Goal: Find specific page/section: Find specific page/section

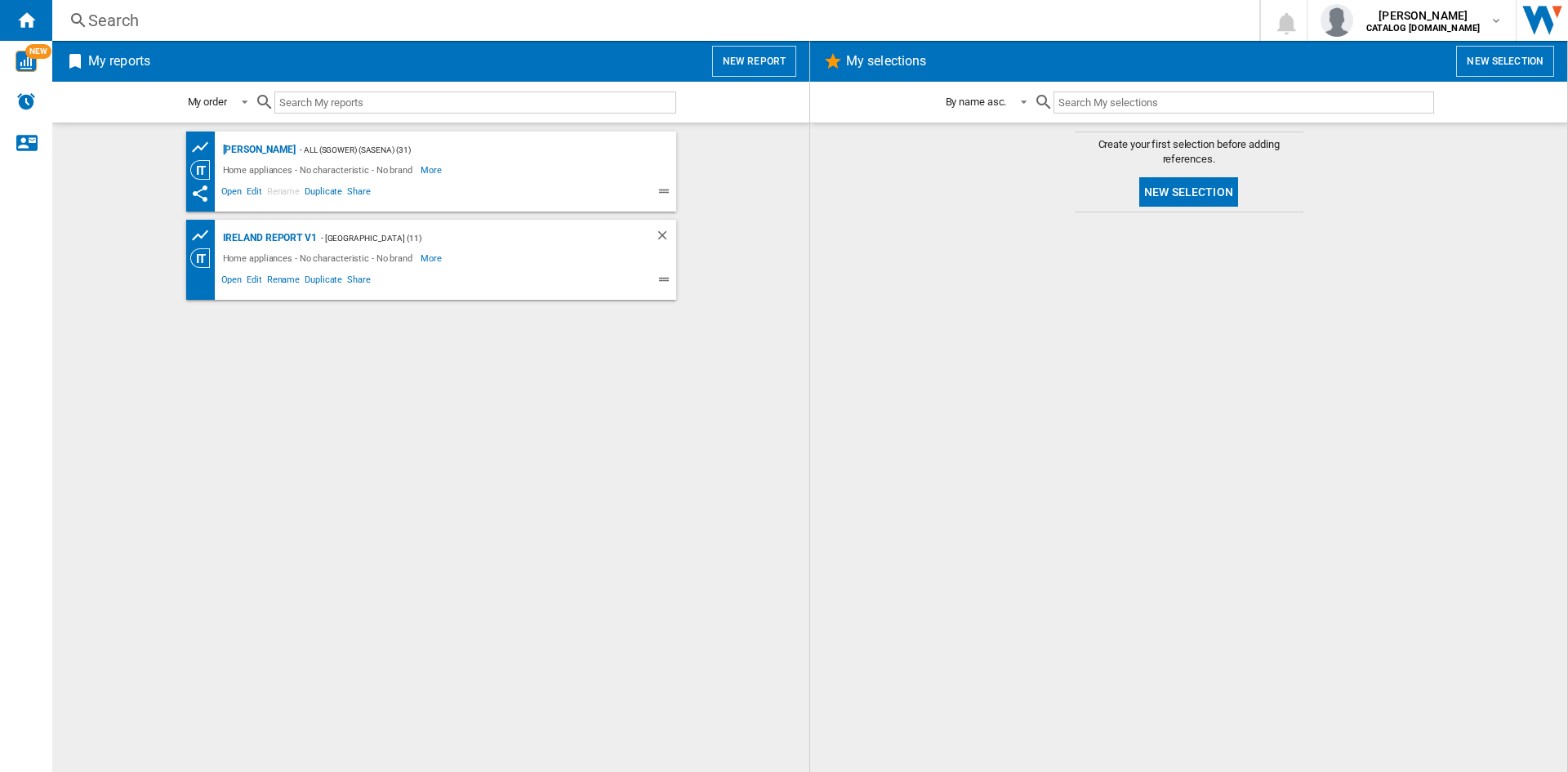
click at [110, 23] on div "Search" at bounding box center [652, 20] width 1128 height 23
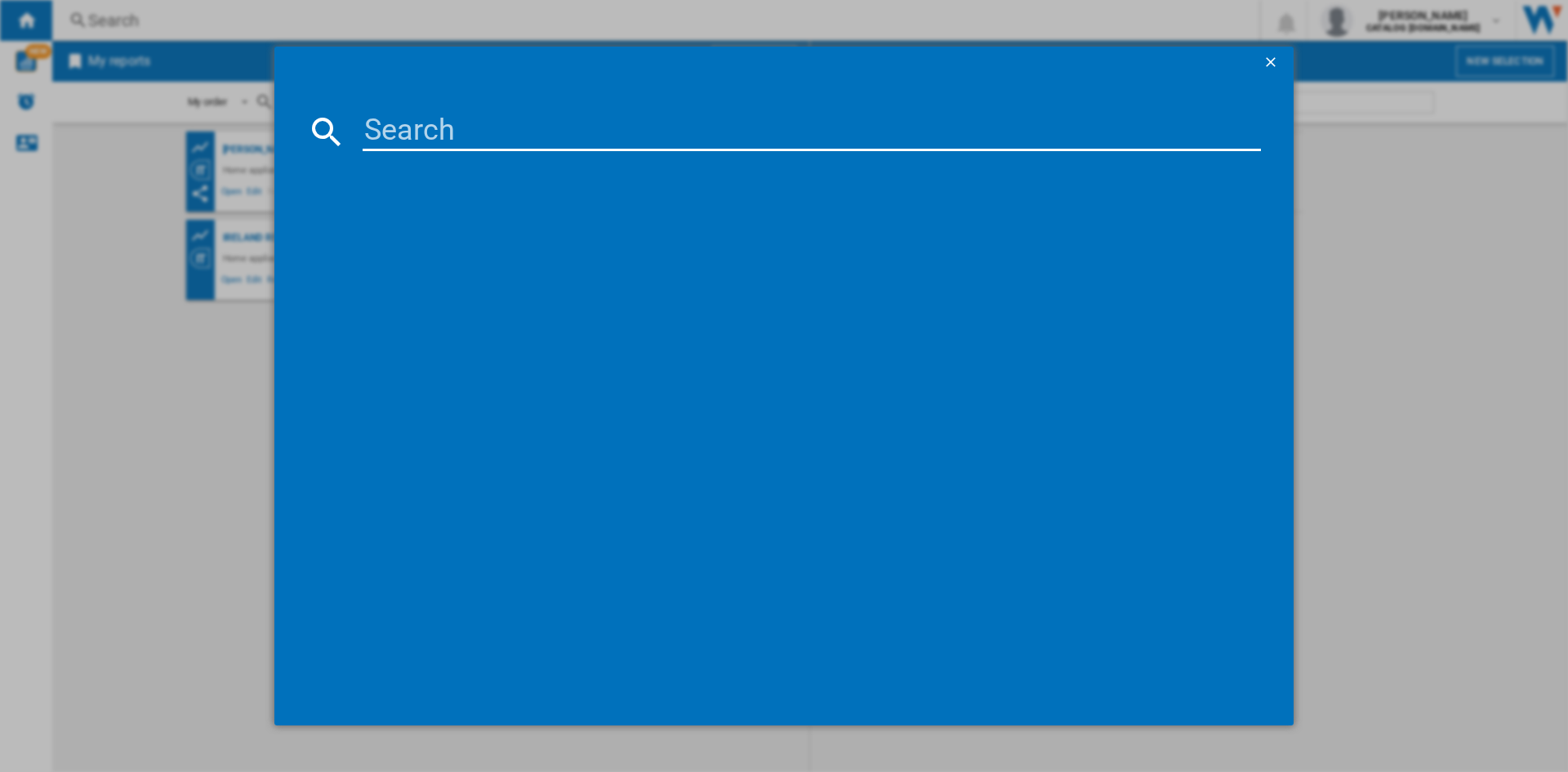
click at [468, 139] on input at bounding box center [812, 131] width 898 height 39
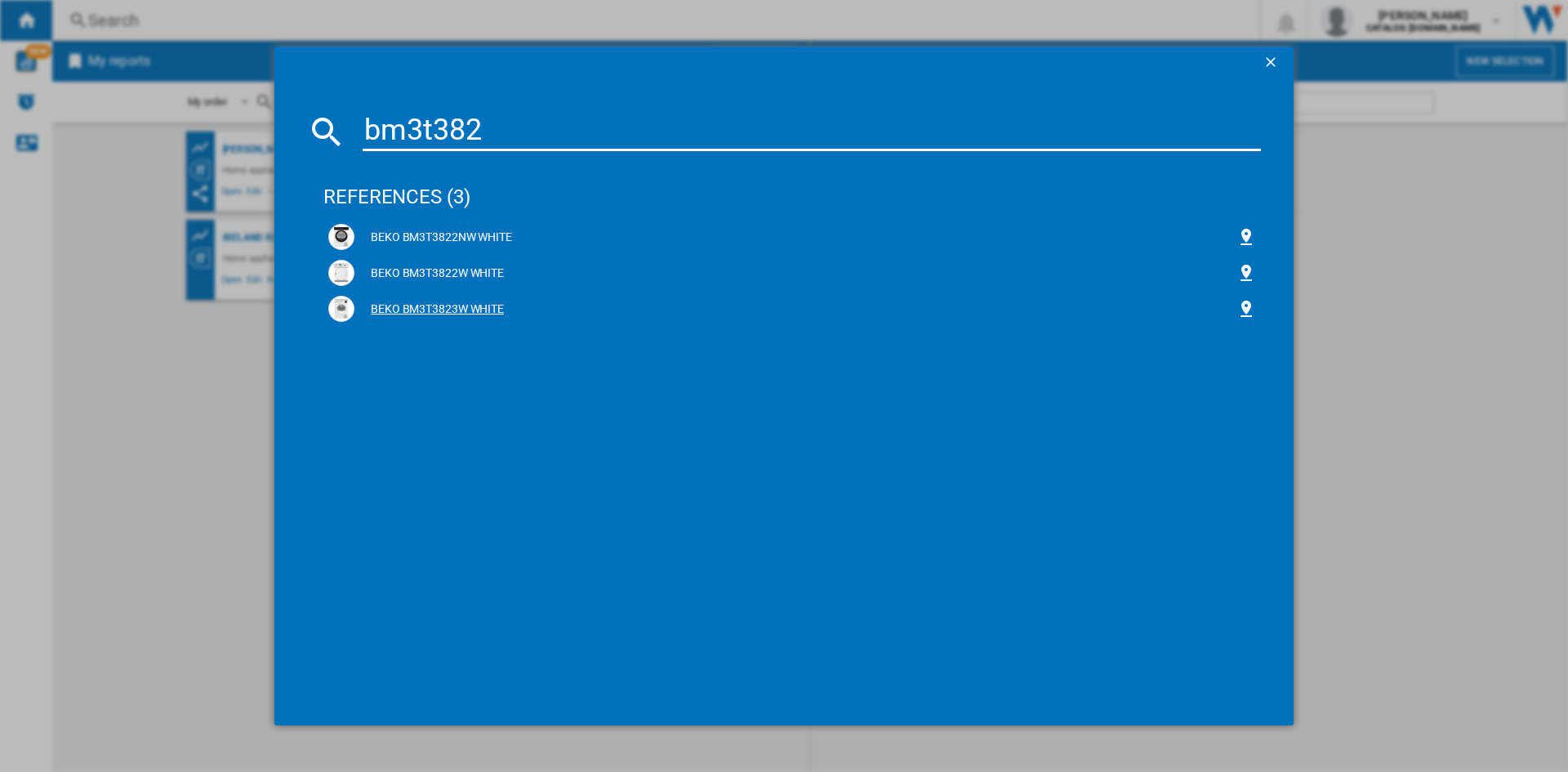
type input "bm3t382"
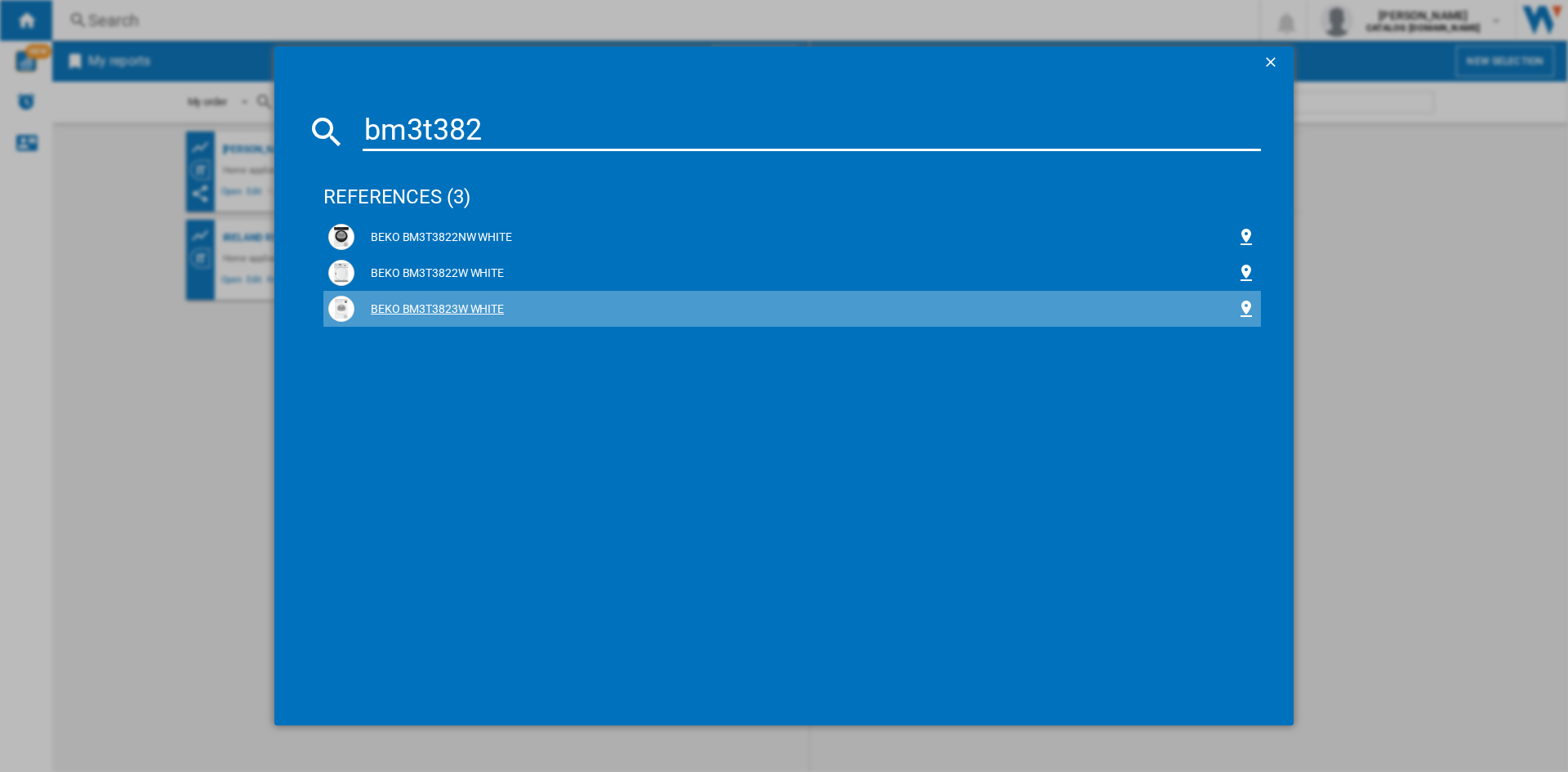
click at [433, 307] on div "BEKO BM3T3823W WHITE" at bounding box center [795, 309] width 882 height 16
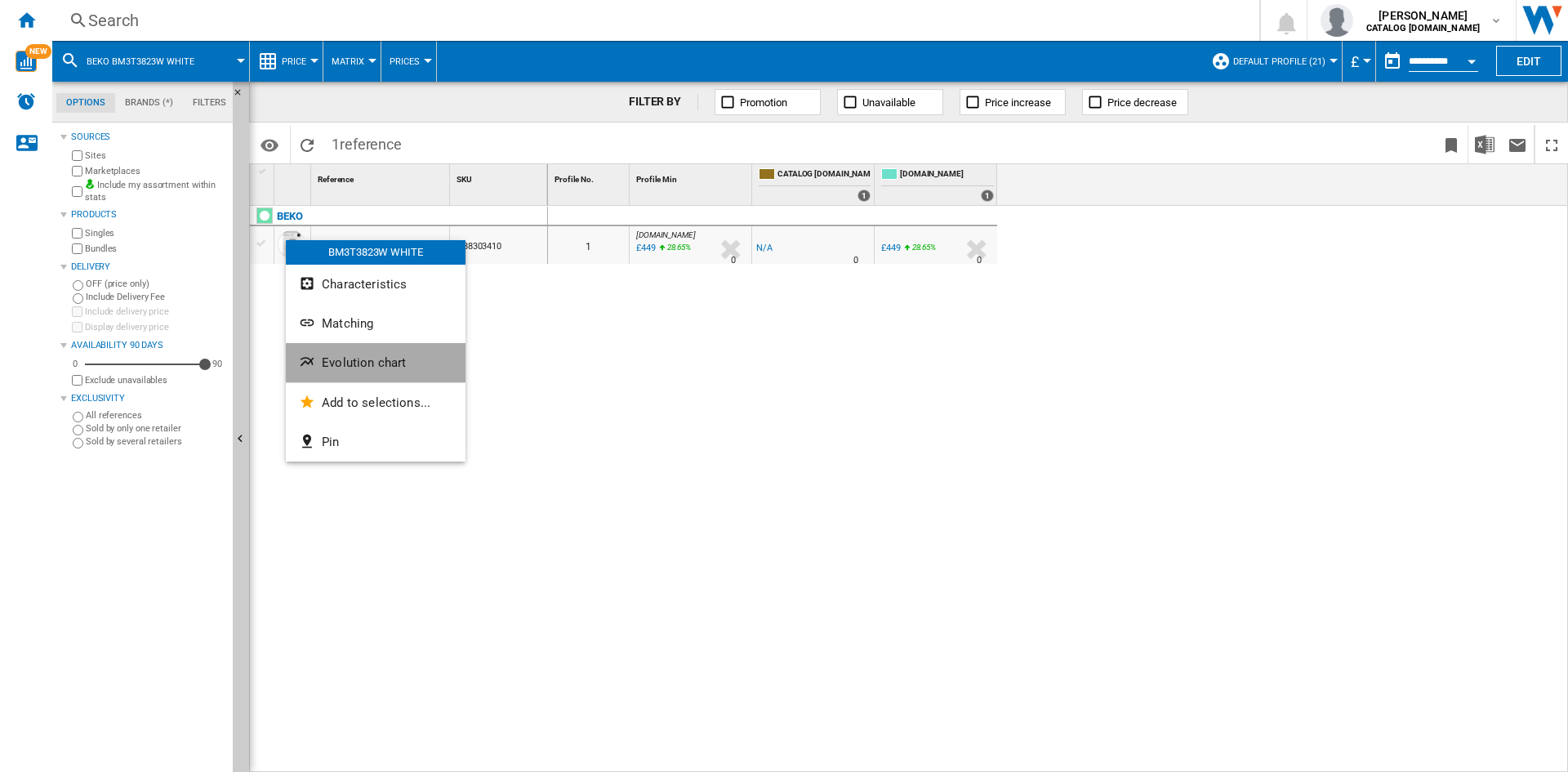
click at [395, 358] on span "Evolution chart" at bounding box center [363, 362] width 84 height 15
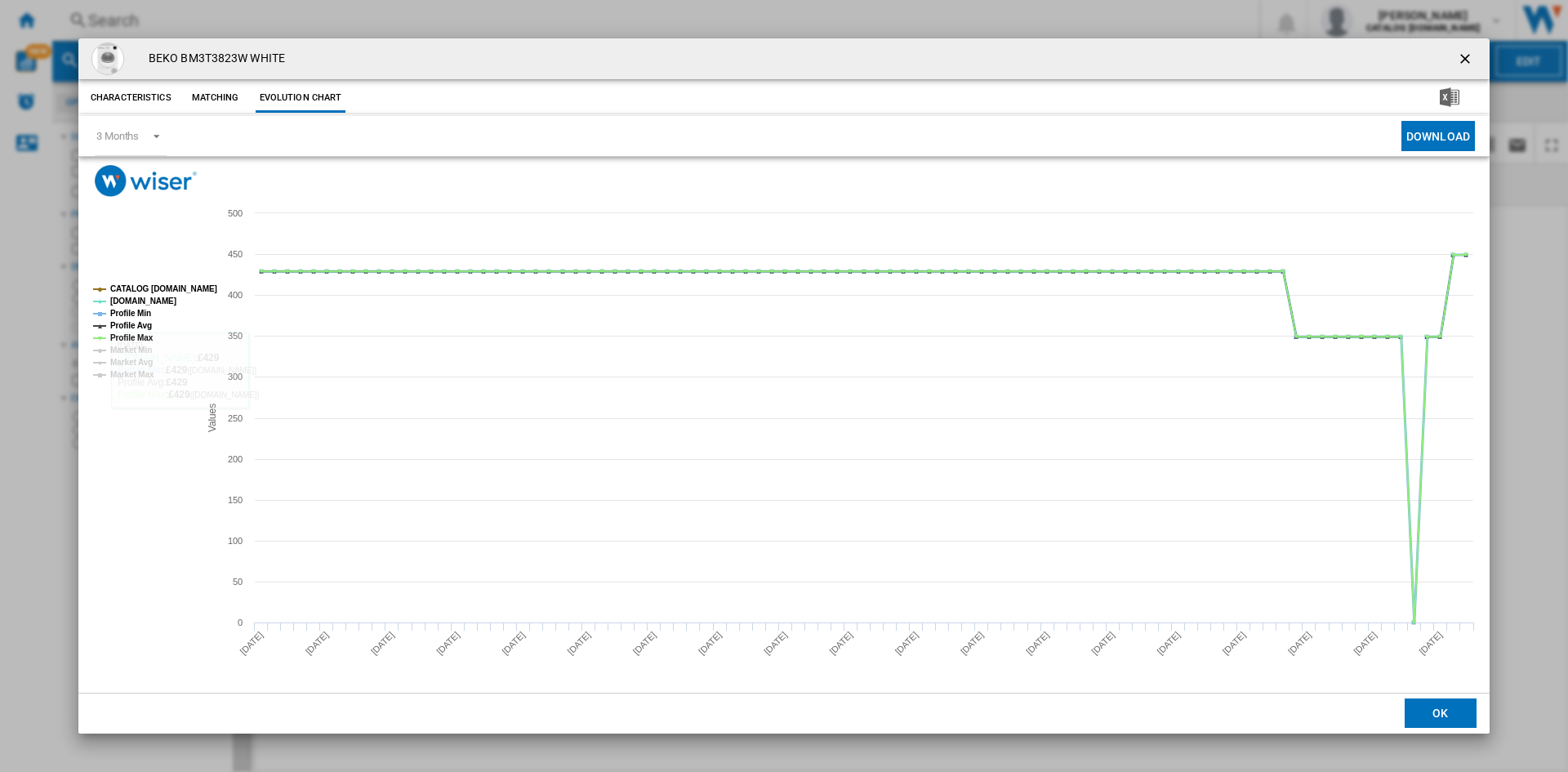
drag, startPoint x: 126, startPoint y: 311, endPoint x: 126, endPoint y: 323, distance: 12.0
click at [126, 312] on tspan "Profile Min" at bounding box center [130, 313] width 41 height 9
click at [127, 327] on tspan "Profile Avg" at bounding box center [131, 325] width 42 height 9
click at [128, 338] on tspan "Profile Max" at bounding box center [132, 338] width 43 height 9
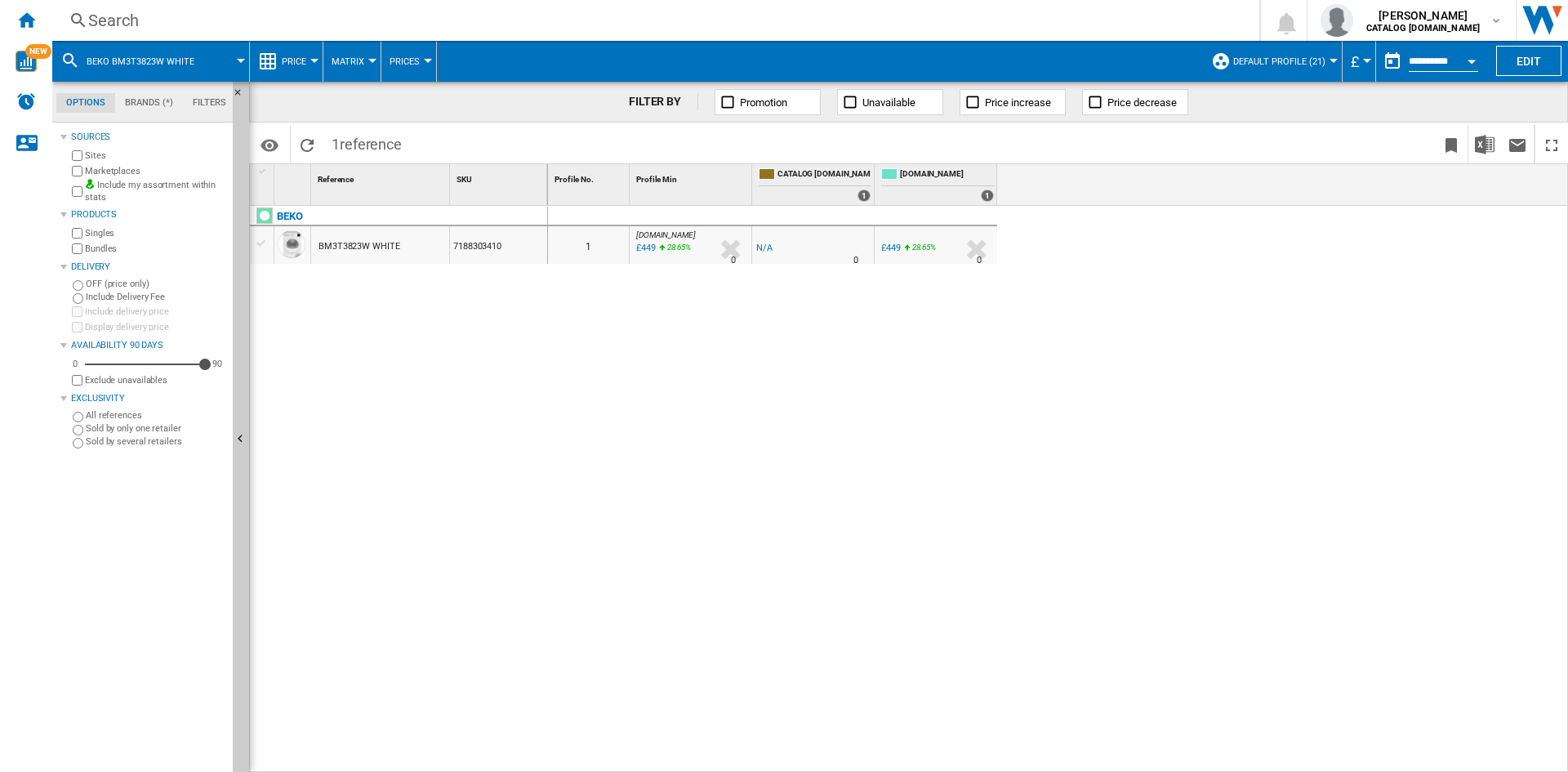
click at [99, 22] on div "Search" at bounding box center [652, 20] width 1128 height 23
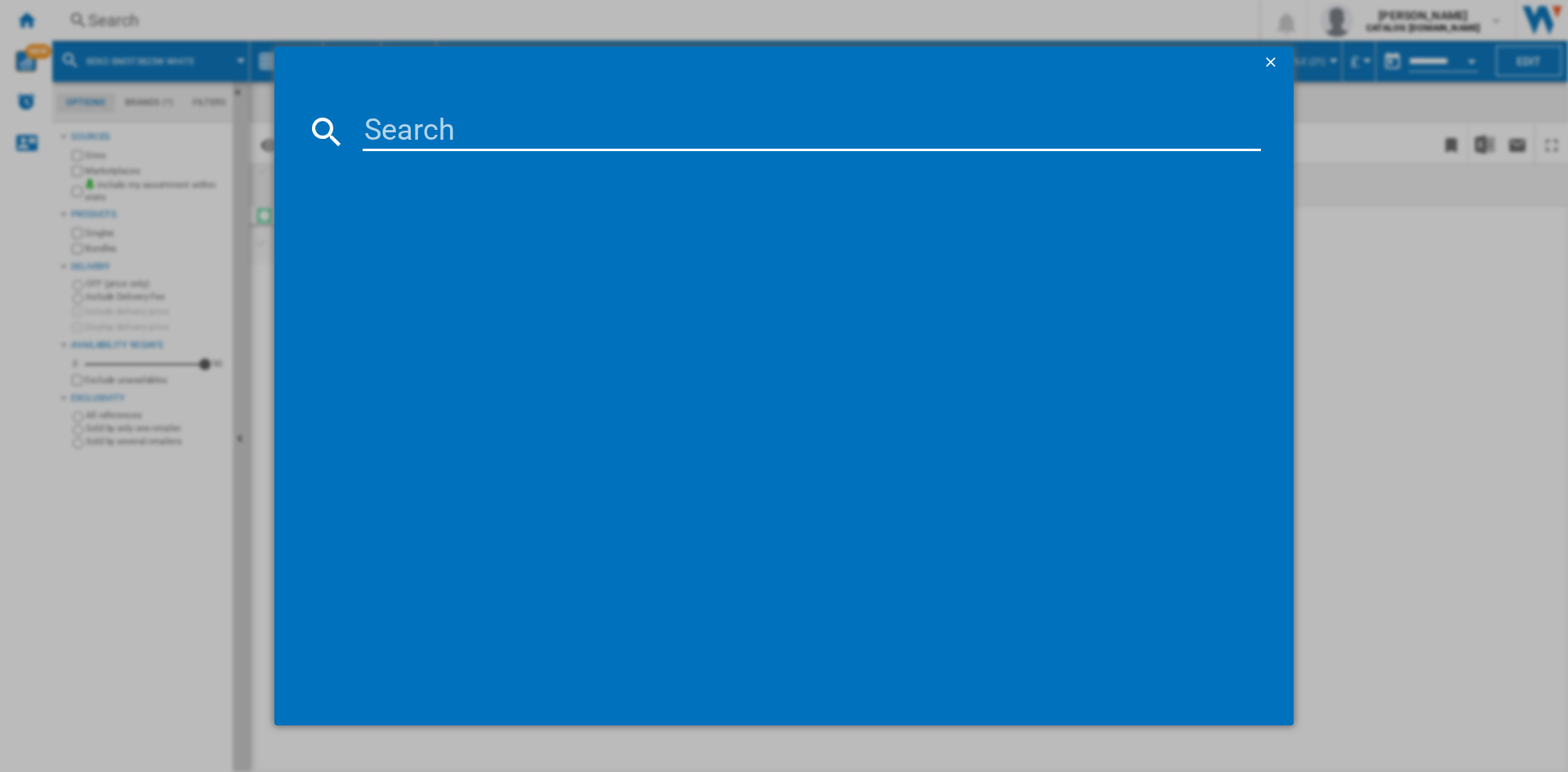
click at [393, 126] on input at bounding box center [812, 131] width 898 height 39
type input "bmn3t3823"
click at [467, 235] on div "BEKO BMN3T3823W WHITE" at bounding box center [795, 237] width 882 height 16
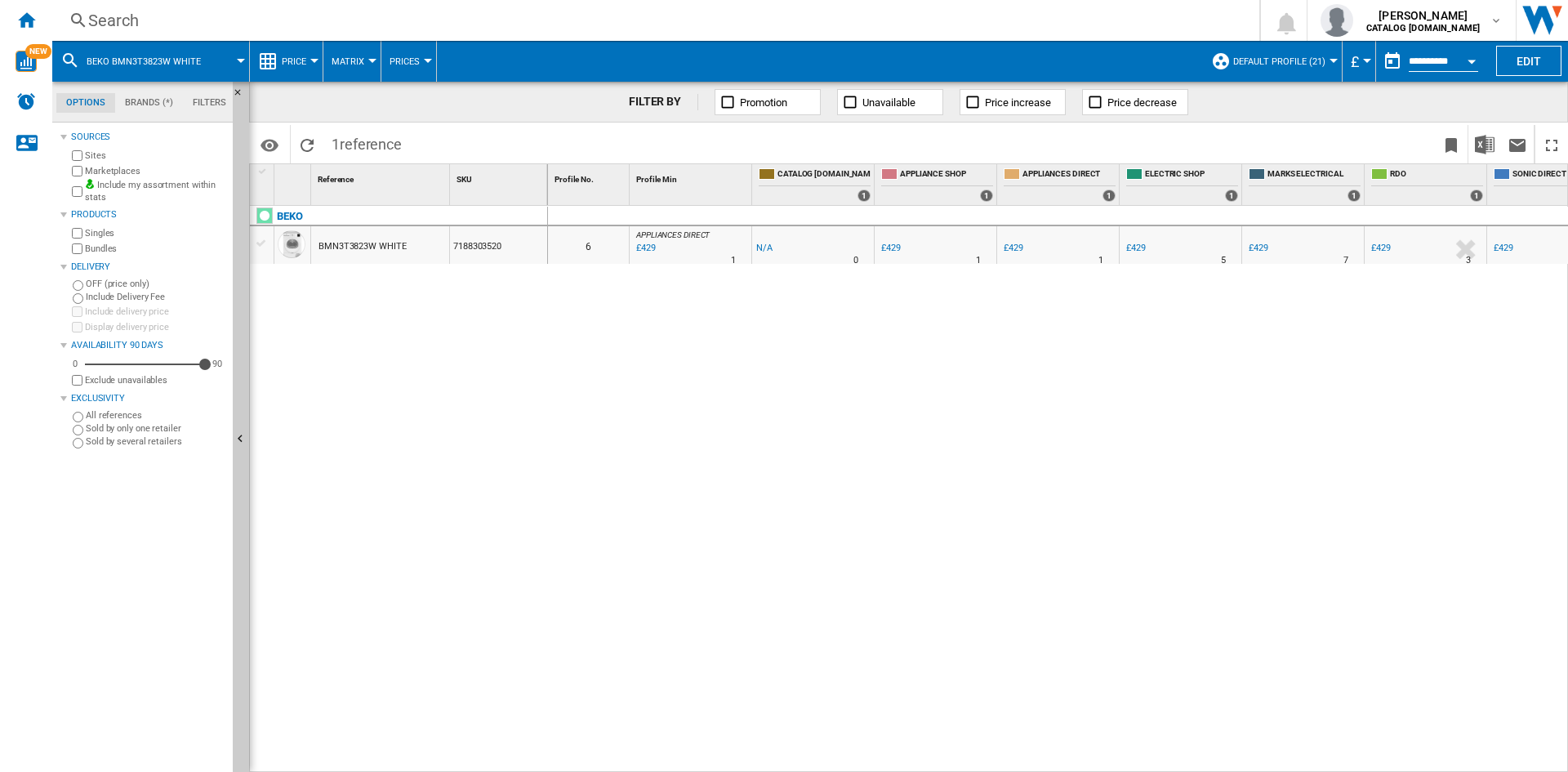
click at [120, 12] on div "Search" at bounding box center [652, 20] width 1128 height 23
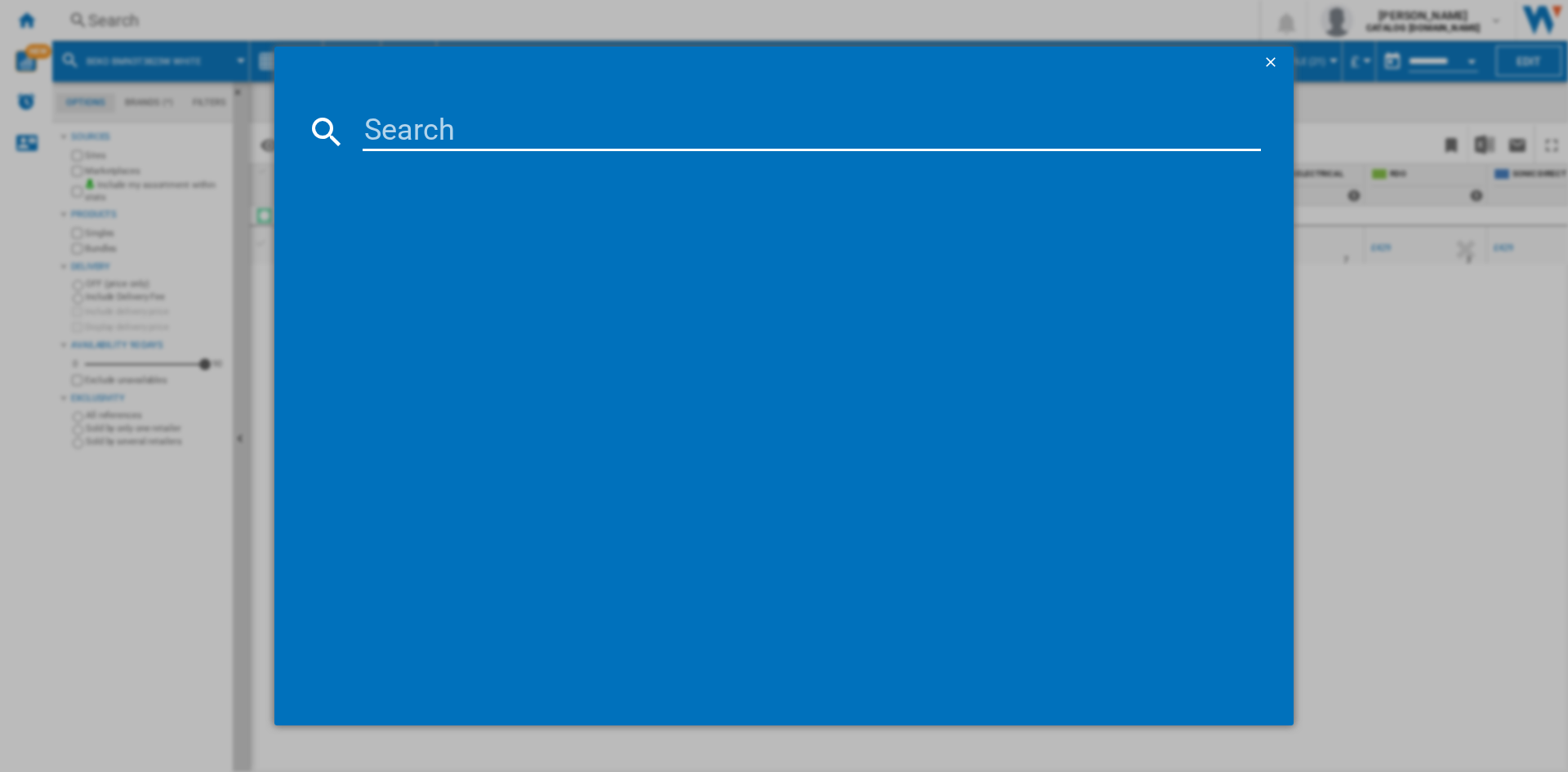
click at [393, 124] on input at bounding box center [812, 131] width 898 height 39
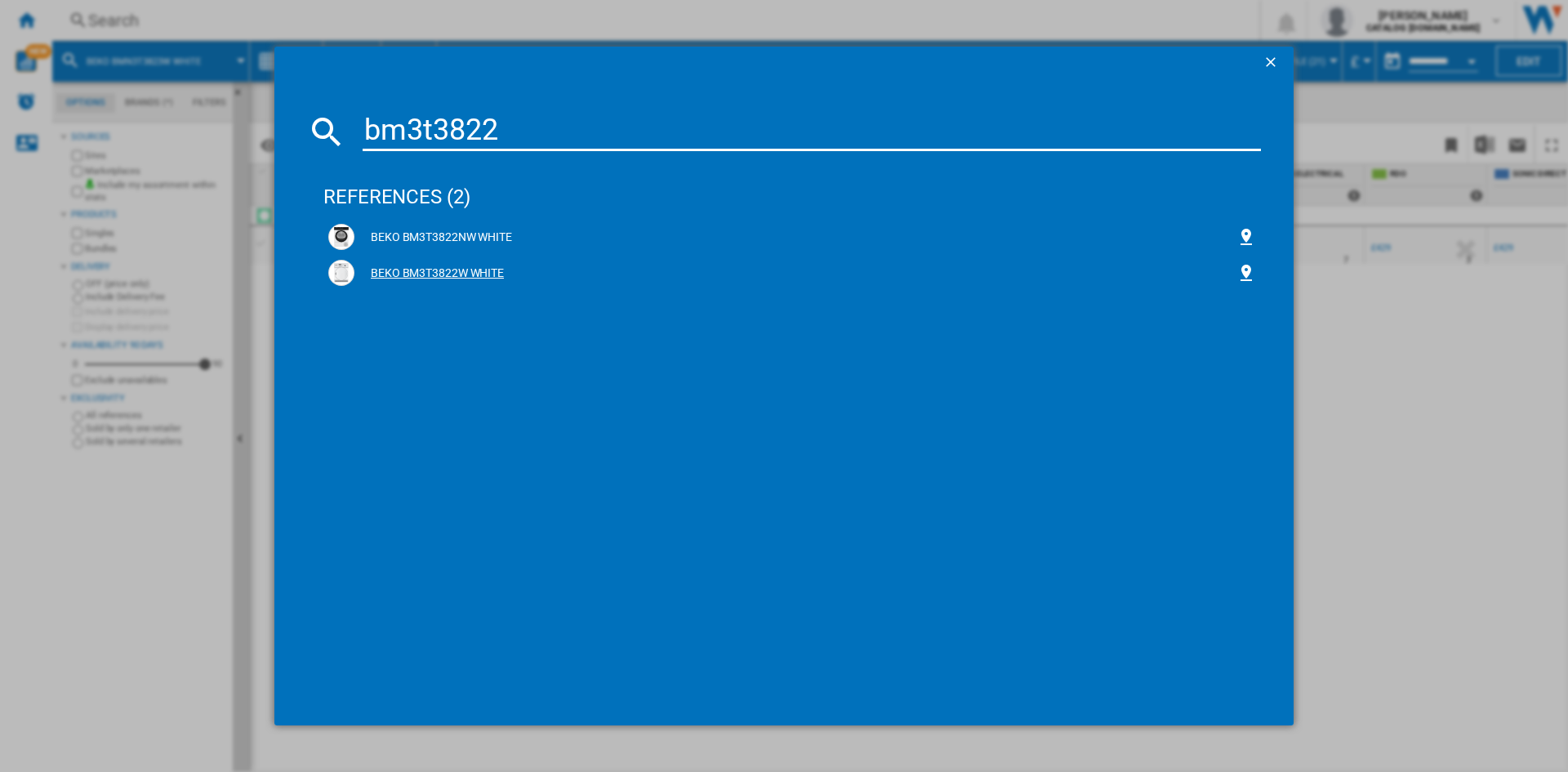
type input "bm3t3822"
click at [428, 270] on div "BEKO BM3T3822W WHITE" at bounding box center [795, 273] width 882 height 16
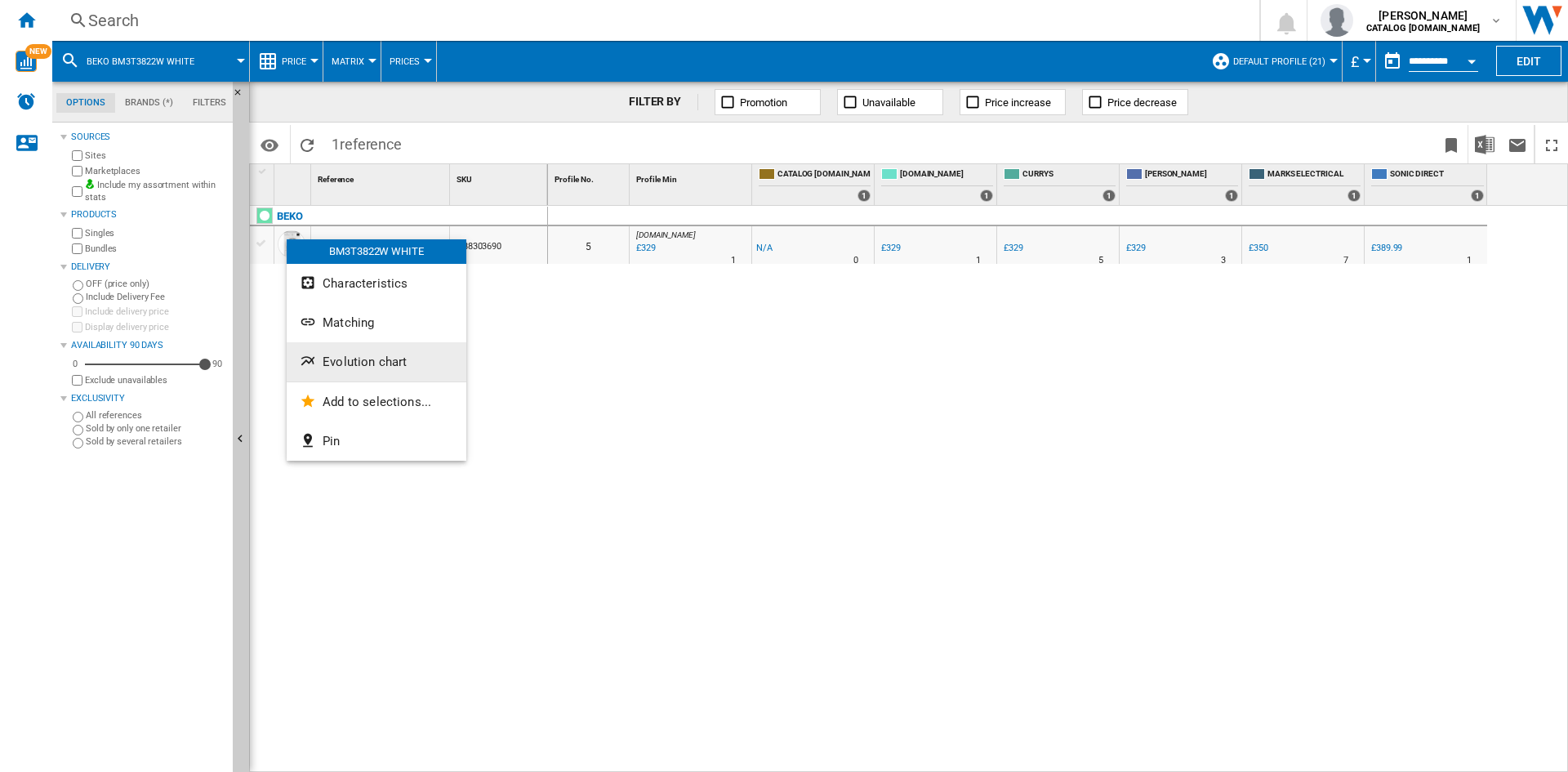
click at [376, 360] on span "Evolution chart" at bounding box center [364, 362] width 84 height 15
